Goal: Task Accomplishment & Management: Use online tool/utility

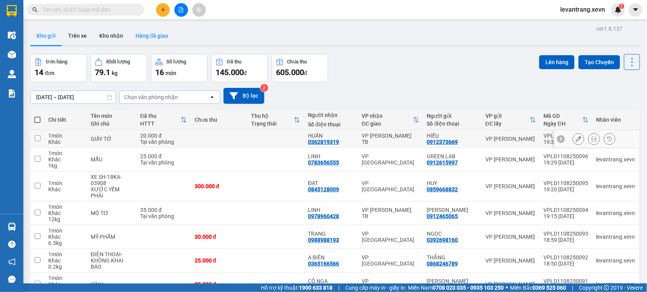
click at [143, 43] on button "Hàng đã giao" at bounding box center [151, 35] width 45 height 19
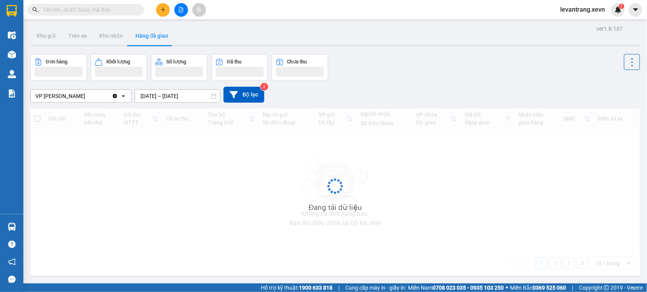
click at [145, 39] on button "Hàng đã giao" at bounding box center [151, 35] width 45 height 19
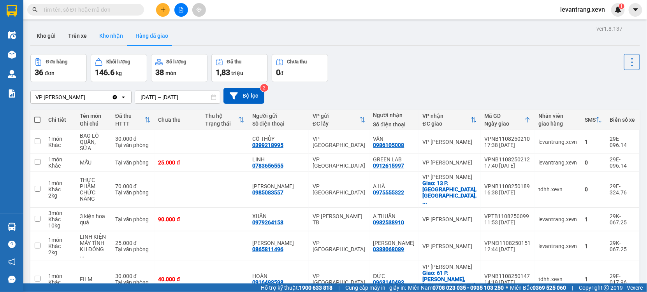
click at [98, 33] on button "Kho nhận" at bounding box center [111, 35] width 36 height 19
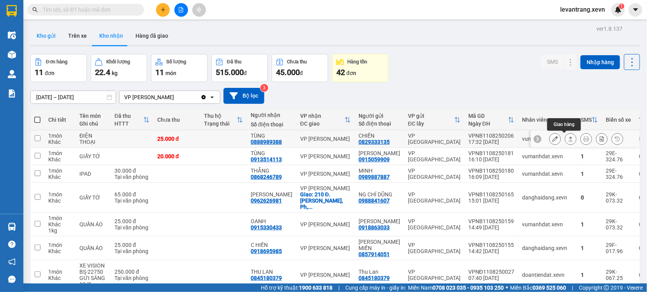
click at [37, 32] on button "Kho gửi" at bounding box center [46, 35] width 32 height 19
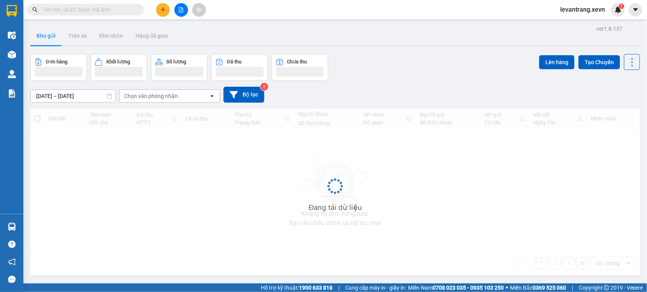
click at [40, 33] on button "Kho gửi" at bounding box center [46, 35] width 32 height 19
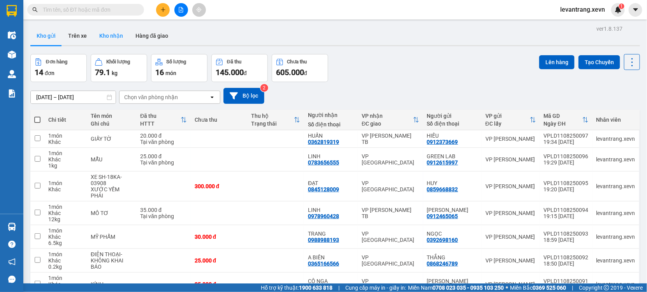
click at [120, 35] on button "Kho nhận" at bounding box center [111, 35] width 36 height 19
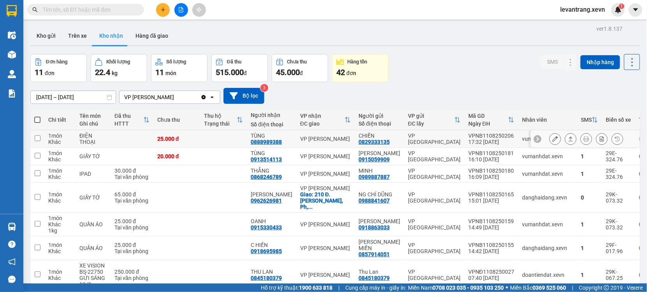
click at [552, 139] on icon at bounding box center [554, 138] width 5 height 5
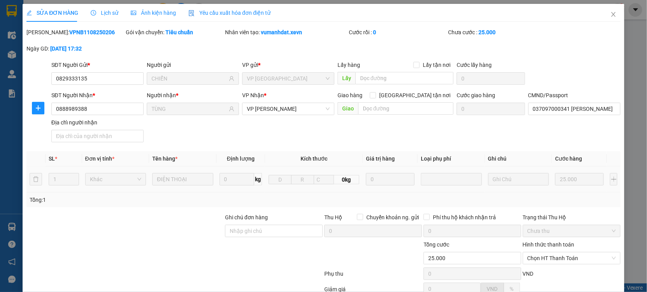
type input "0829333135"
type input "CHIẾN"
type input "0888989388"
type input "TÙNG"
type input "037097000341 [PERSON_NAME] 1997"
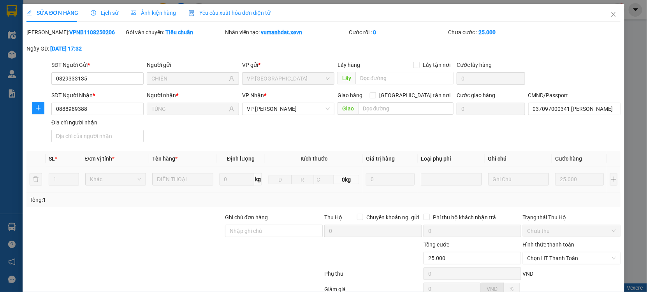
type input "25.000"
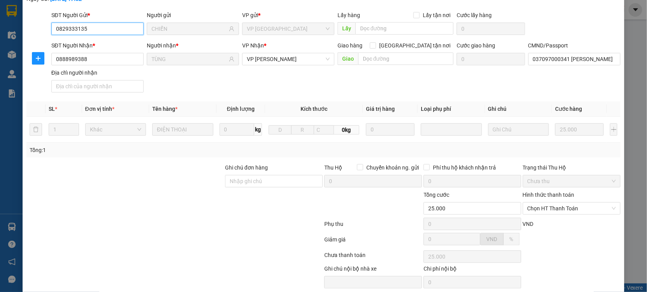
scroll to position [79, 0]
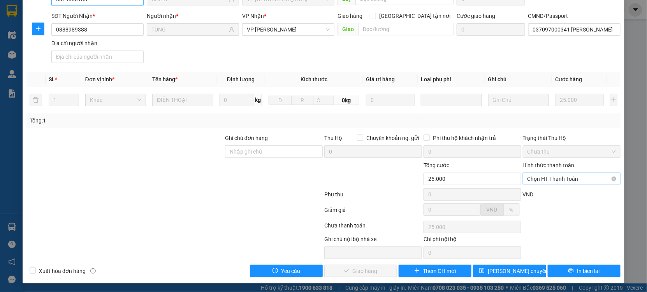
click at [539, 183] on span "Chọn HT Thanh Toán" at bounding box center [571, 179] width 88 height 12
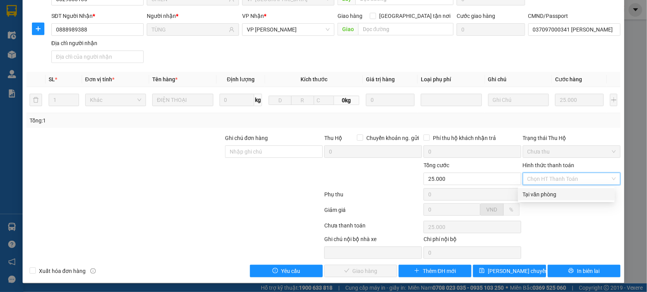
click at [535, 186] on div "Total Paid Fee 0 Total UnPaid Fee 25.000 Cash Collection Total Fee Mã ĐH: VPNB1…" at bounding box center [323, 113] width 594 height 329
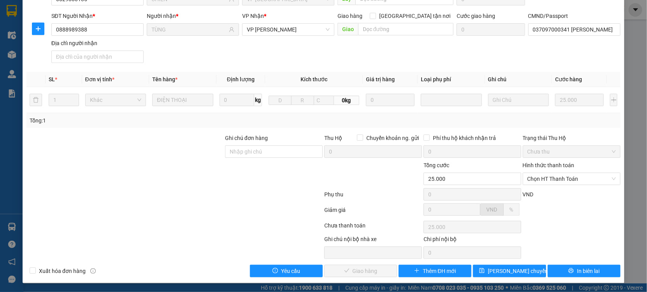
click at [540, 186] on div "Hình thức thanh toán Chọn HT Thanh Toán" at bounding box center [572, 174] width 98 height 27
click at [545, 176] on span "Chọn HT Thanh Toán" at bounding box center [571, 179] width 88 height 12
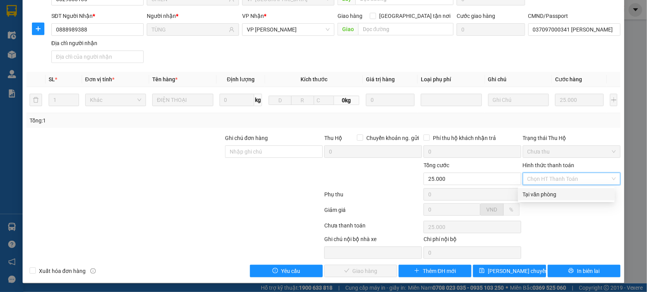
drag, startPoint x: 543, startPoint y: 193, endPoint x: 528, endPoint y: 211, distance: 23.8
click at [542, 197] on div "Tại văn phòng" at bounding box center [566, 194] width 87 height 9
type input "0"
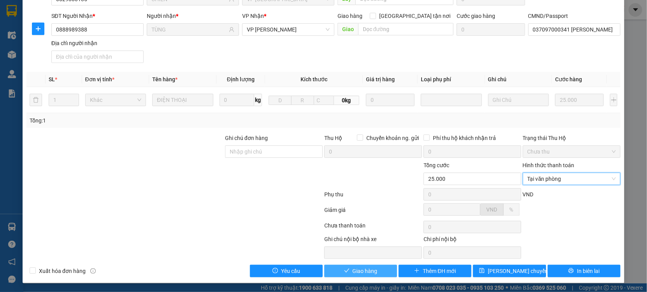
click at [362, 265] on button "Giao hàng" at bounding box center [360, 271] width 73 height 12
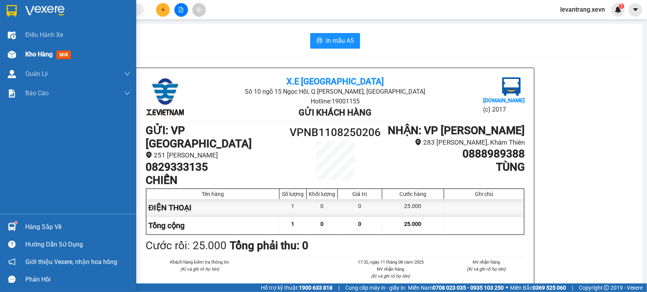
click at [8, 56] on img at bounding box center [12, 55] width 8 height 8
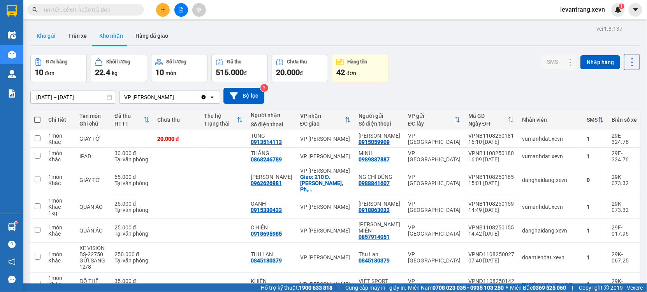
click at [39, 37] on button "Kho gửi" at bounding box center [46, 35] width 32 height 19
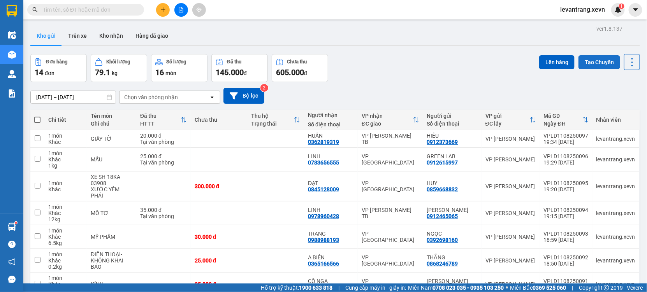
click at [592, 64] on button "Tạo Chuyến" at bounding box center [599, 62] width 42 height 14
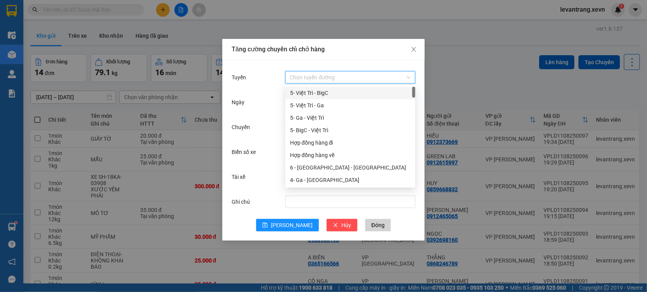
drag, startPoint x: 347, startPoint y: 76, endPoint x: 308, endPoint y: 93, distance: 42.6
click at [346, 76] on input "Tuyến" at bounding box center [347, 78] width 115 height 12
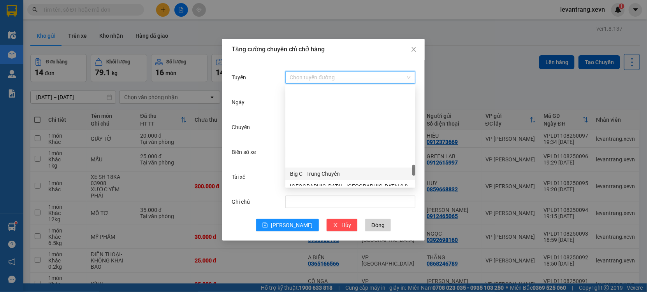
scroll to position [977, 0]
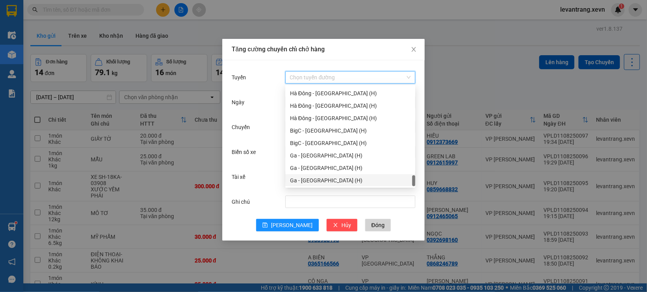
click at [320, 177] on div "Ga - [GEOGRAPHIC_DATA] (H)" at bounding box center [350, 180] width 121 height 9
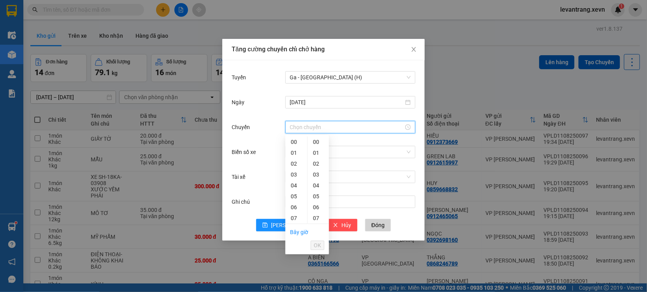
click at [301, 124] on input "Chuyến" at bounding box center [347, 127] width 114 height 9
click at [293, 165] on div "06" at bounding box center [296, 164] width 22 height 11
click at [318, 244] on span "OK" at bounding box center [317, 245] width 7 height 9
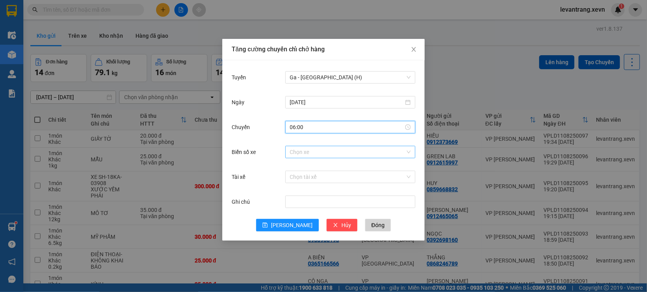
click at [329, 150] on input "Biển số xe" at bounding box center [347, 152] width 115 height 12
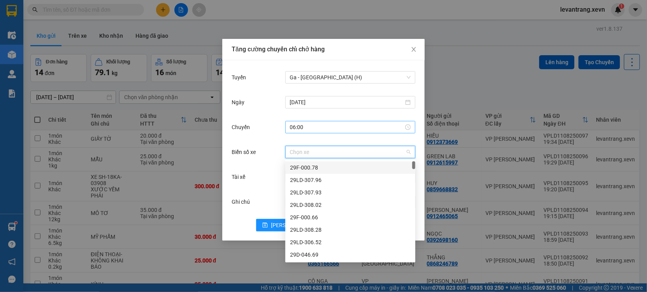
click at [336, 126] on input "06:00" at bounding box center [347, 127] width 114 height 9
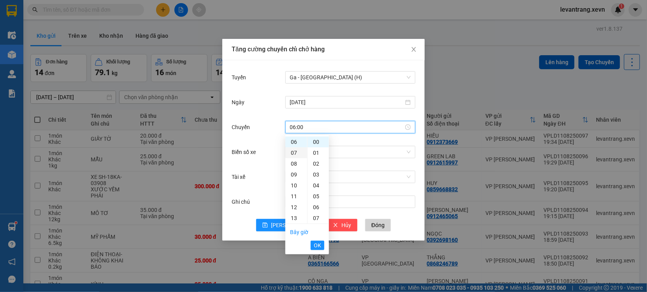
click at [293, 149] on div "07" at bounding box center [296, 153] width 22 height 11
type input "07:00"
drag, startPoint x: 318, startPoint y: 244, endPoint x: 319, endPoint y: 237, distance: 7.2
click at [318, 245] on span "OK" at bounding box center [317, 245] width 7 height 9
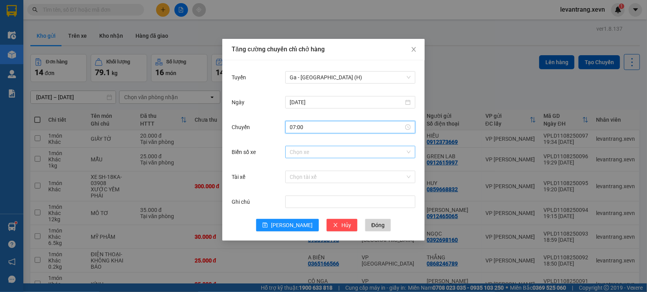
click at [337, 156] on input "Biển số xe" at bounding box center [347, 152] width 115 height 12
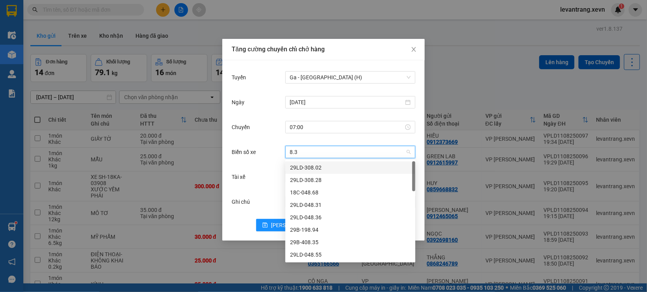
type input "8.30"
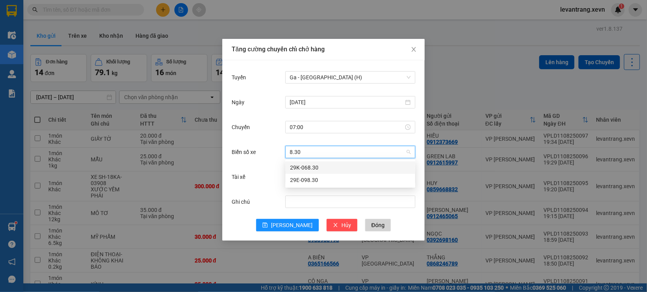
click at [318, 166] on div "29K-068.30" at bounding box center [350, 167] width 121 height 9
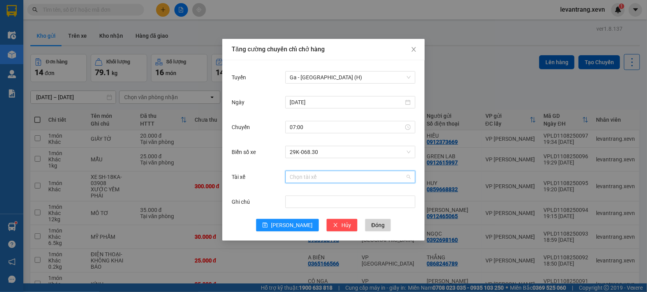
click at [313, 178] on input "Tài xế" at bounding box center [347, 177] width 115 height 12
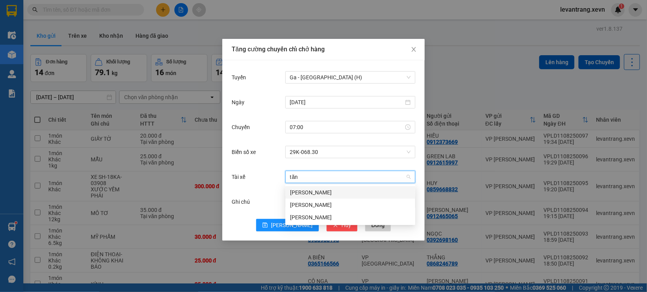
type input "tăng"
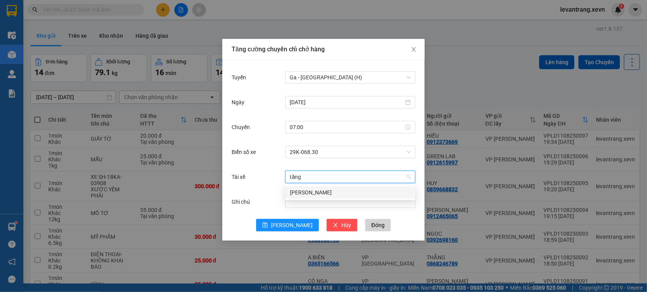
click at [313, 193] on div "[PERSON_NAME]" at bounding box center [350, 192] width 121 height 9
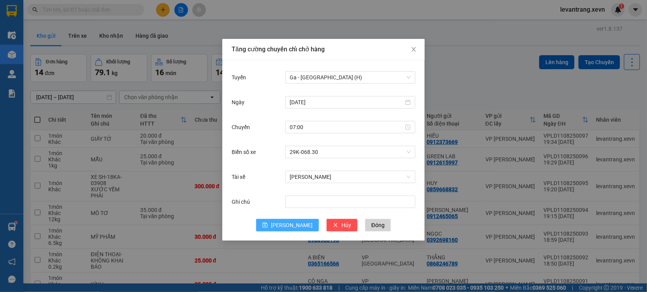
click at [268, 227] on icon "save" at bounding box center [264, 225] width 5 height 5
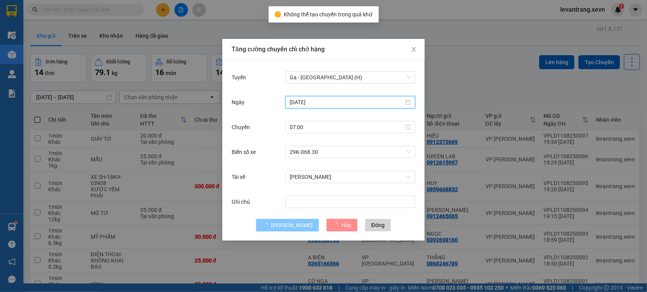
click at [315, 101] on input "[DATE]" at bounding box center [347, 102] width 114 height 9
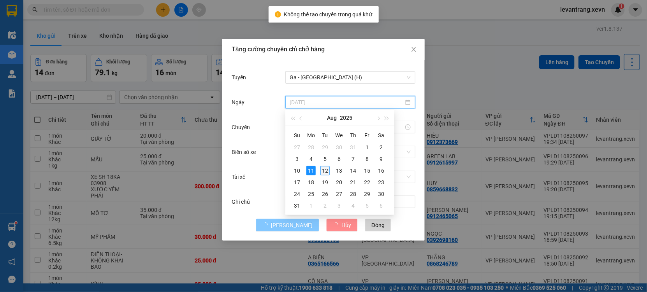
type input "[DATE]"
click at [324, 171] on div "12" at bounding box center [324, 170] width 9 height 9
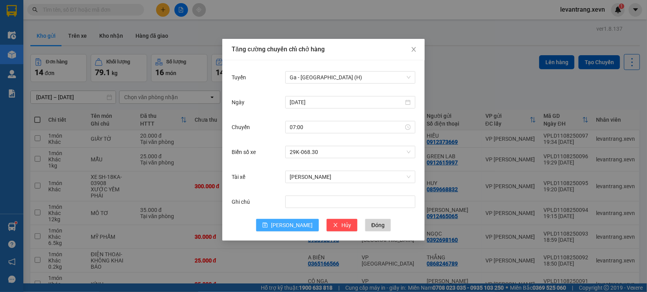
click at [295, 230] on button "[PERSON_NAME]" at bounding box center [287, 225] width 63 height 12
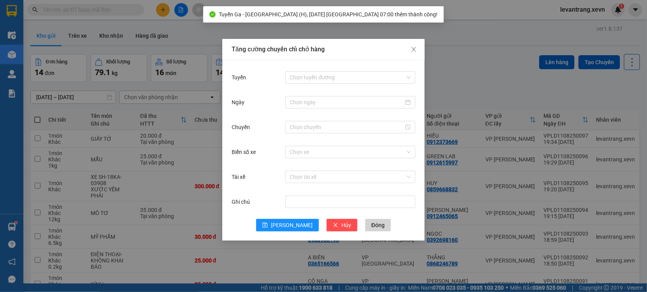
click at [457, 59] on div "Tăng cường chuyến chỉ chở hàng Tuyến Chọn tuyến đường Ngày Chuyến Biển số xe Ch…" at bounding box center [323, 146] width 647 height 292
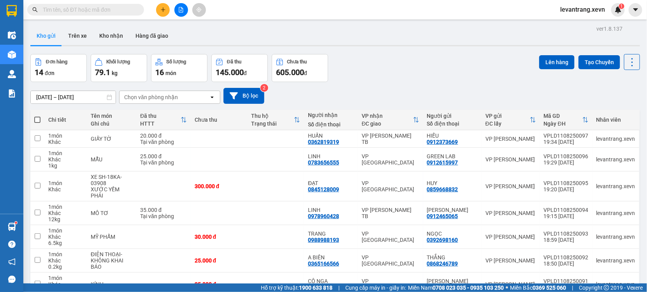
click at [146, 94] on div "Chọn văn phòng nhận" at bounding box center [151, 97] width 54 height 8
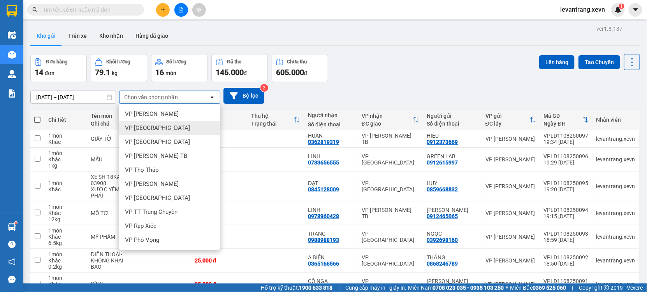
click at [151, 127] on span "VP [GEOGRAPHIC_DATA]" at bounding box center [157, 128] width 65 height 8
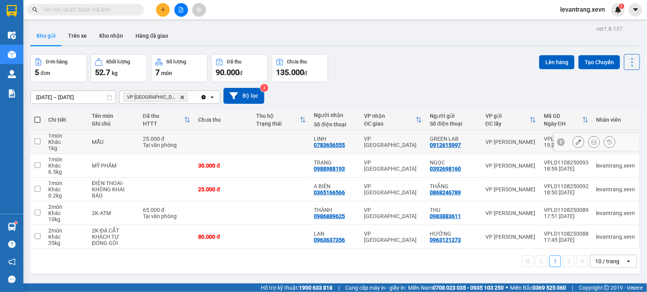
click at [125, 140] on div "MẪU" at bounding box center [113, 142] width 43 height 6
checkbox input "true"
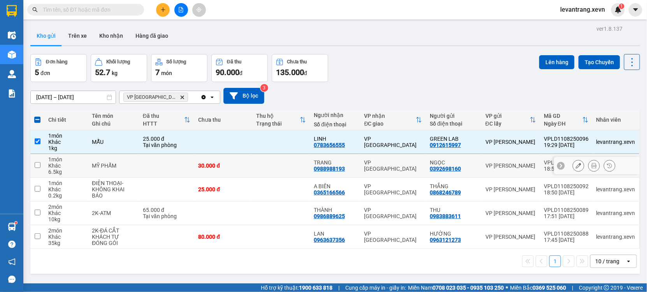
click at [123, 168] on div "MỸ PHẨM" at bounding box center [113, 166] width 43 height 6
checkbox input "true"
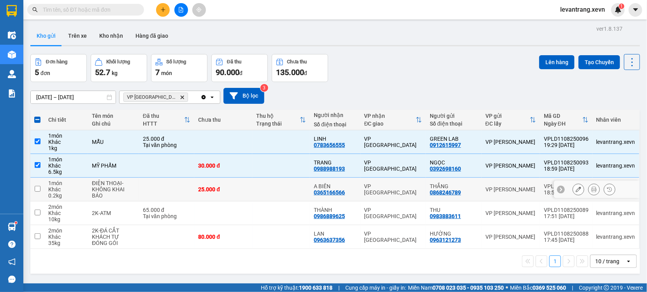
click at [123, 195] on div "ĐIỆN THOẠI-KHÔNG KHAI BÁO" at bounding box center [113, 189] width 43 height 19
checkbox input "true"
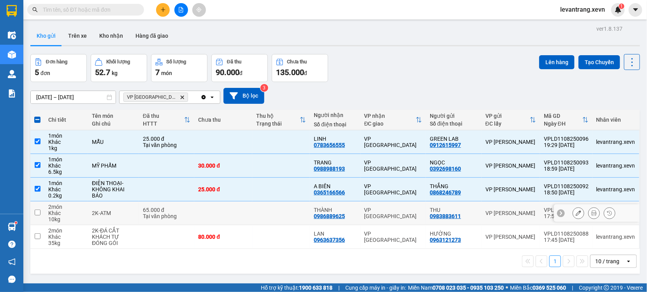
click at [124, 213] on div "2K-ATM" at bounding box center [113, 213] width 43 height 6
checkbox input "true"
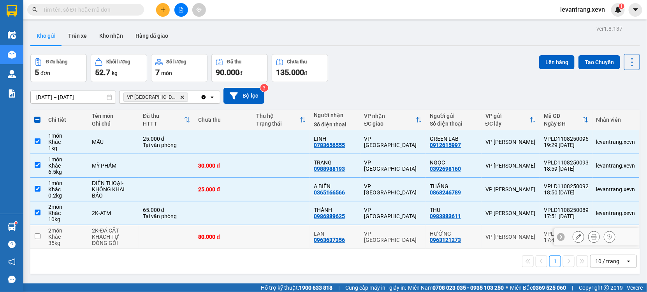
click at [127, 238] on div "KHÁCH TỰ ĐÓNG GÓI" at bounding box center [113, 240] width 43 height 12
checkbox input "true"
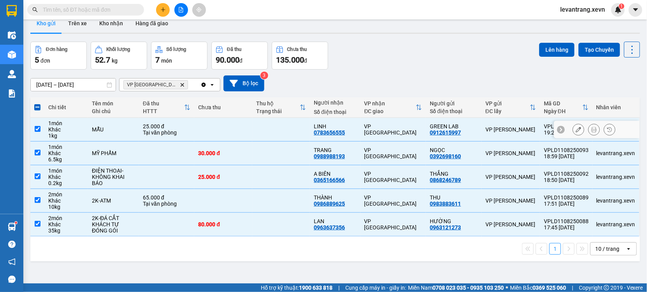
scroll to position [0, 0]
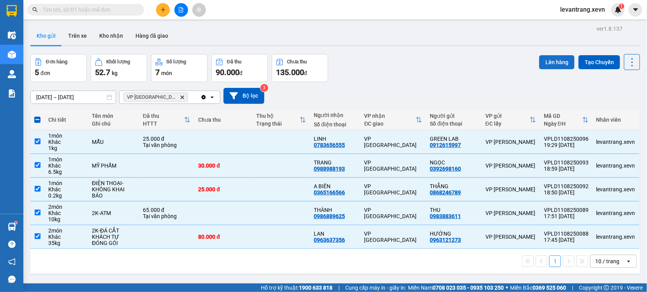
click at [544, 64] on button "Lên hàng" at bounding box center [556, 62] width 35 height 14
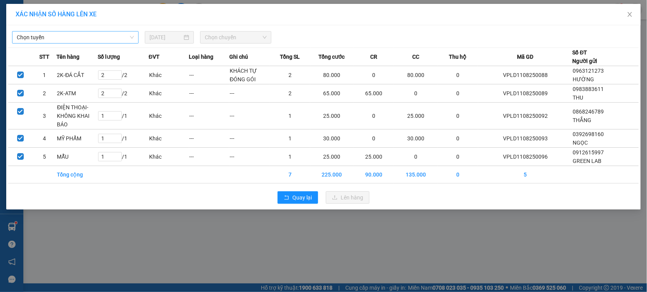
drag, startPoint x: 101, startPoint y: 32, endPoint x: 97, endPoint y: 38, distance: 7.5
click at [98, 37] on div "XÁC NHẬN SỐ HÀNG LÊN XE Chọn tuyến [DATE] Chọn chuyến STT Tên hàng Số lượng ĐVT…" at bounding box center [323, 107] width 634 height 206
click at [96, 38] on span "Chọn tuyến" at bounding box center [75, 38] width 117 height 12
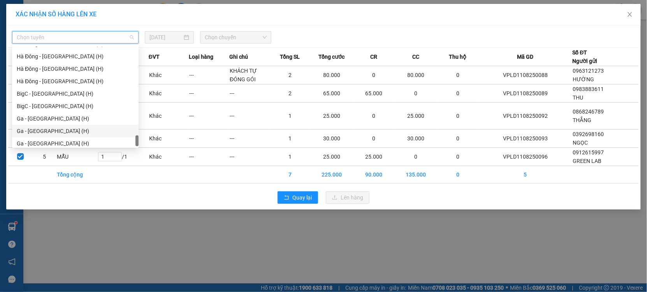
scroll to position [1033, 0]
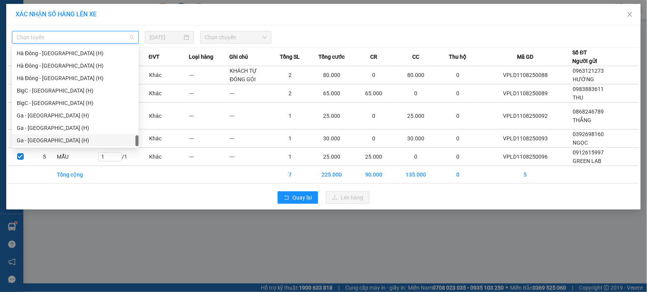
click at [51, 137] on div "Ga - [GEOGRAPHIC_DATA] (H)" at bounding box center [75, 140] width 117 height 9
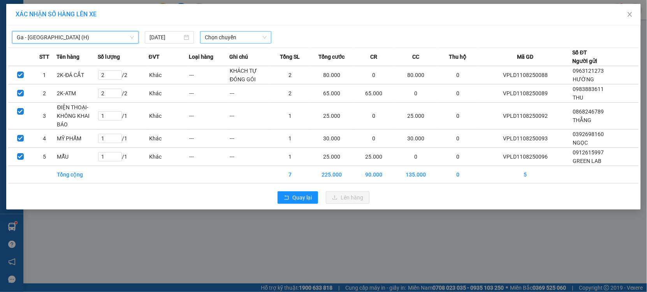
click at [225, 40] on span "Chọn chuyến" at bounding box center [236, 38] width 62 height 12
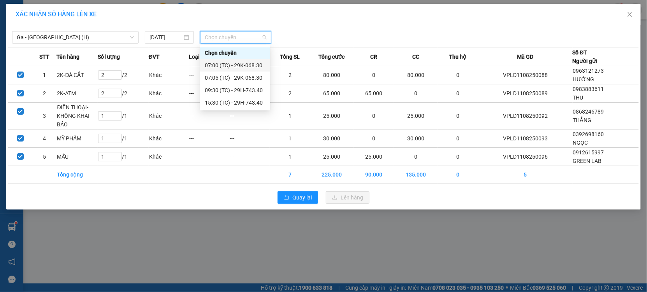
click at [235, 67] on div "07:00 (TC) - 29K-068.30" at bounding box center [235, 65] width 61 height 9
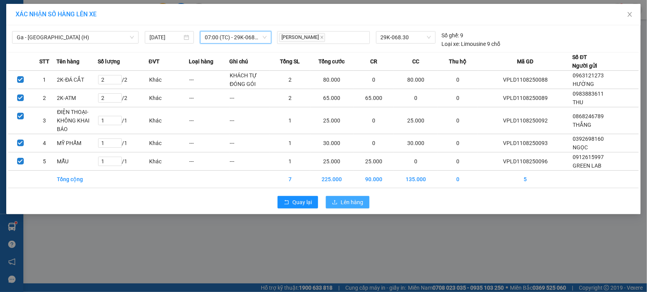
click at [353, 199] on span "Lên hàng" at bounding box center [352, 202] width 23 height 9
